Goal: Book appointment/travel/reservation

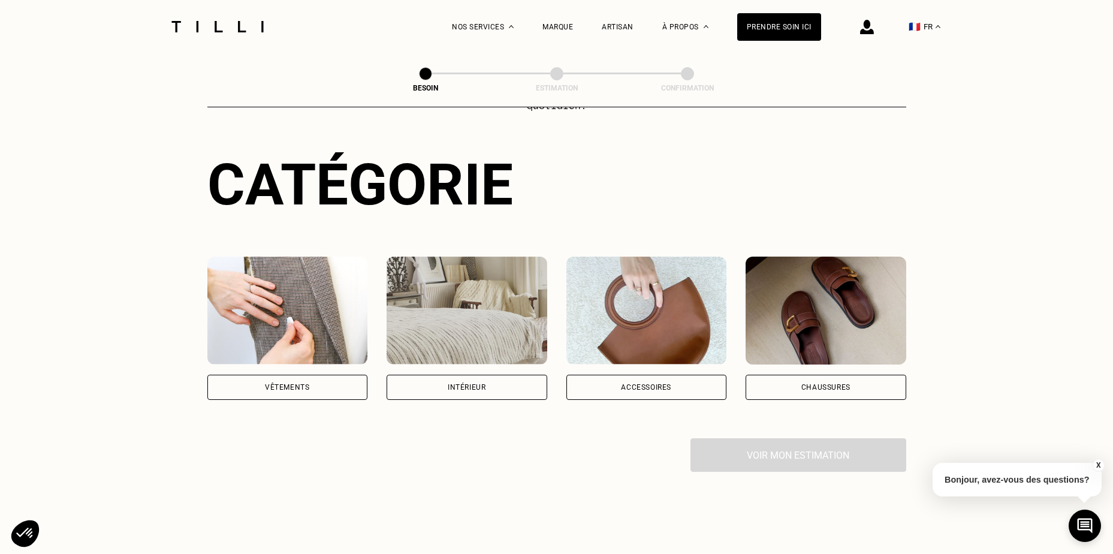
scroll to position [120, 0]
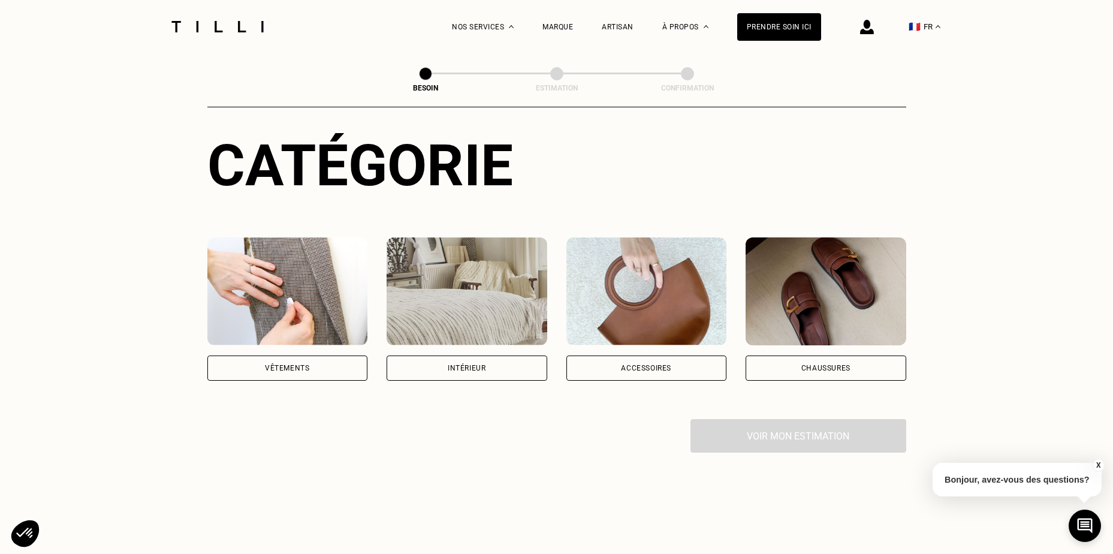
click at [275, 364] on div "Vêtements" at bounding box center [287, 367] width 44 height 7
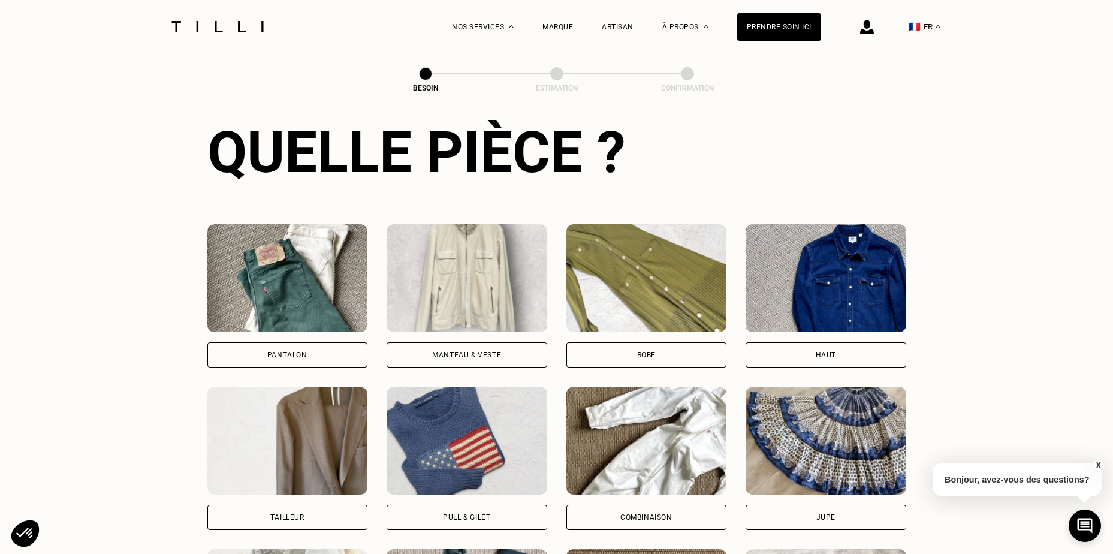
scroll to position [512, 0]
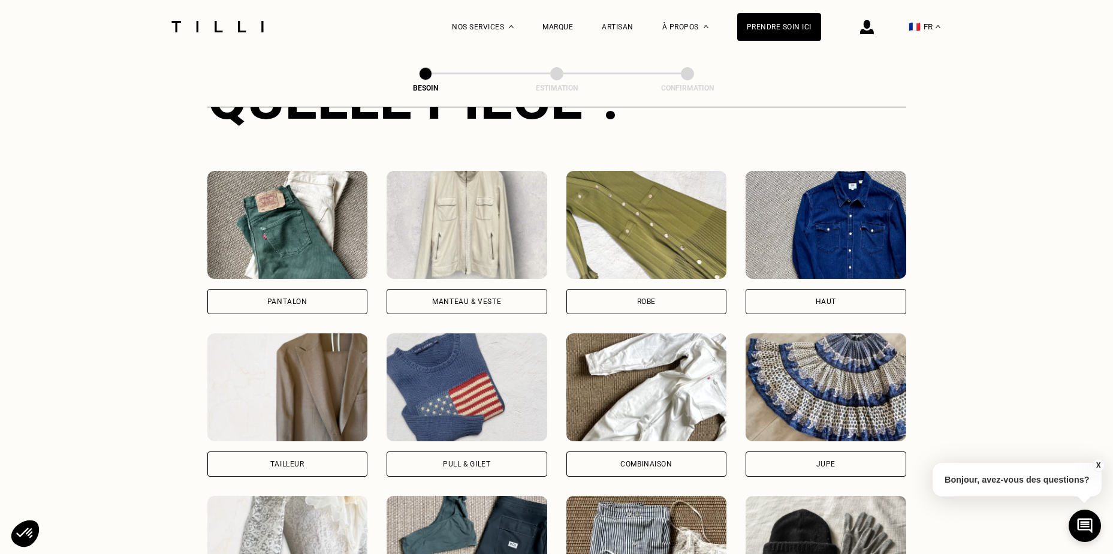
click at [309, 265] on img at bounding box center [287, 225] width 161 height 108
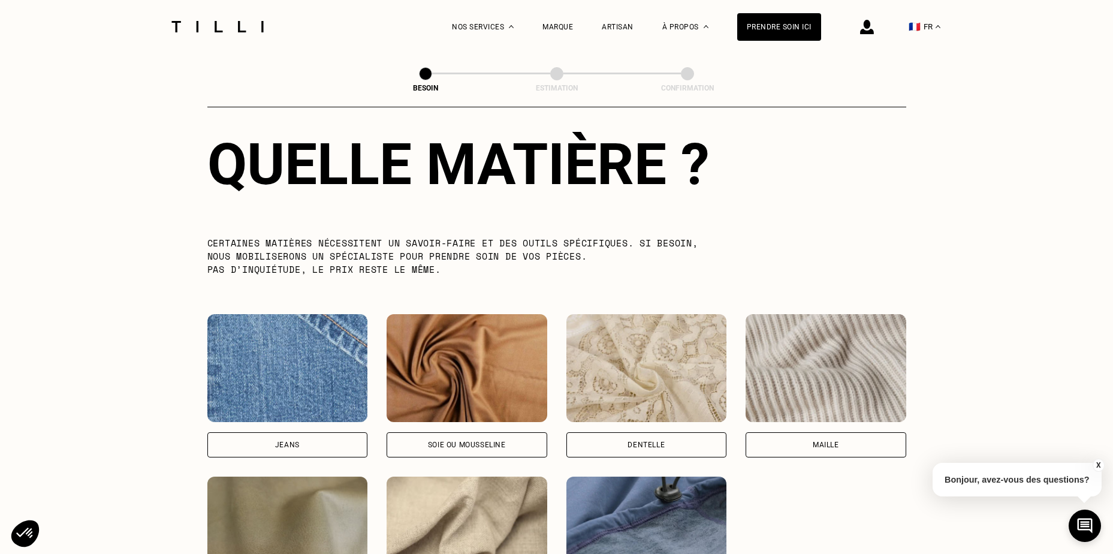
scroll to position [1164, 0]
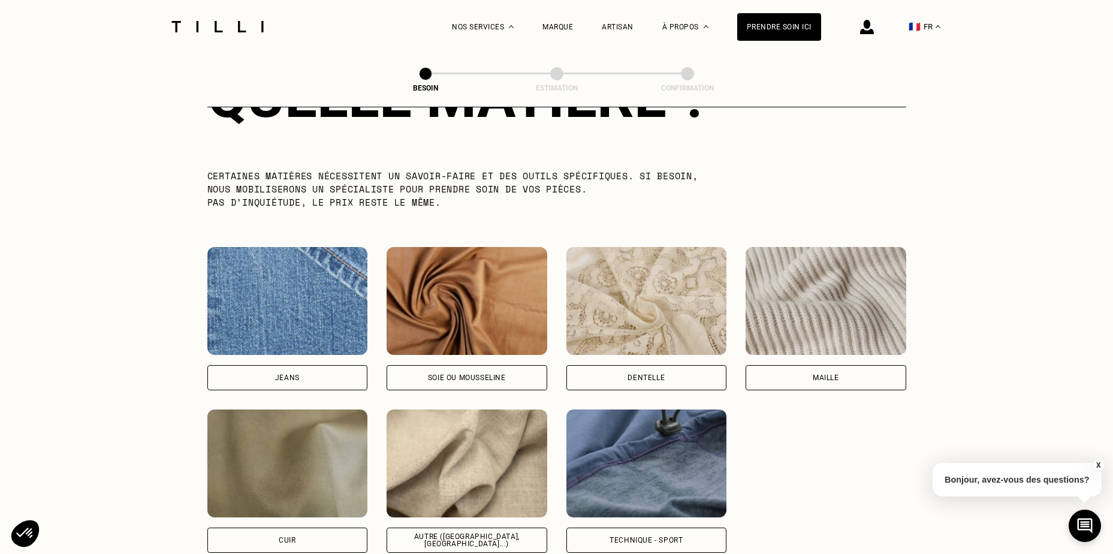
click at [309, 365] on div "Jeans" at bounding box center [287, 377] width 161 height 25
select select "FR"
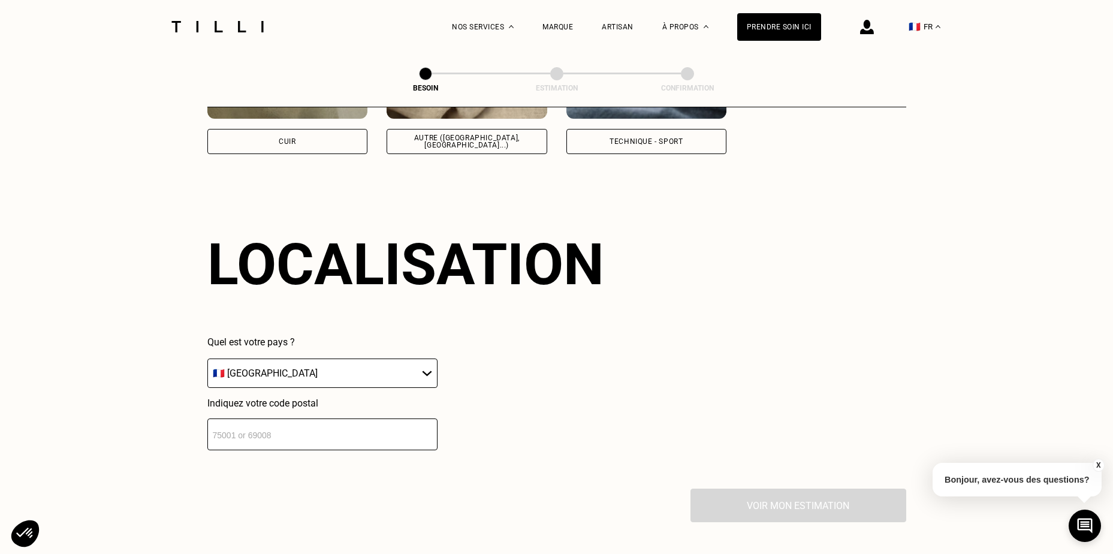
scroll to position [1611, 0]
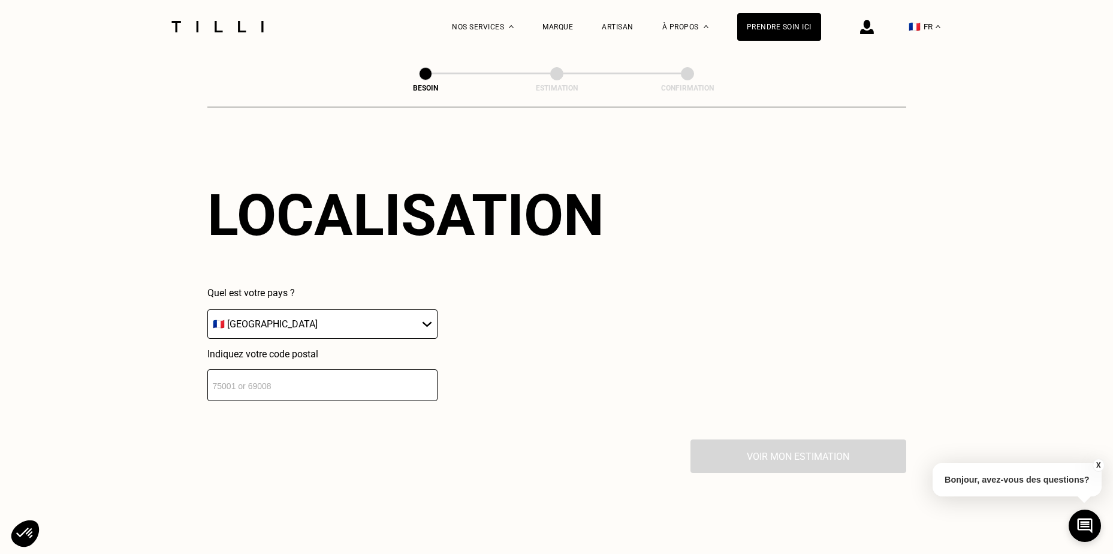
click at [343, 371] on input "number" at bounding box center [322, 385] width 230 height 32
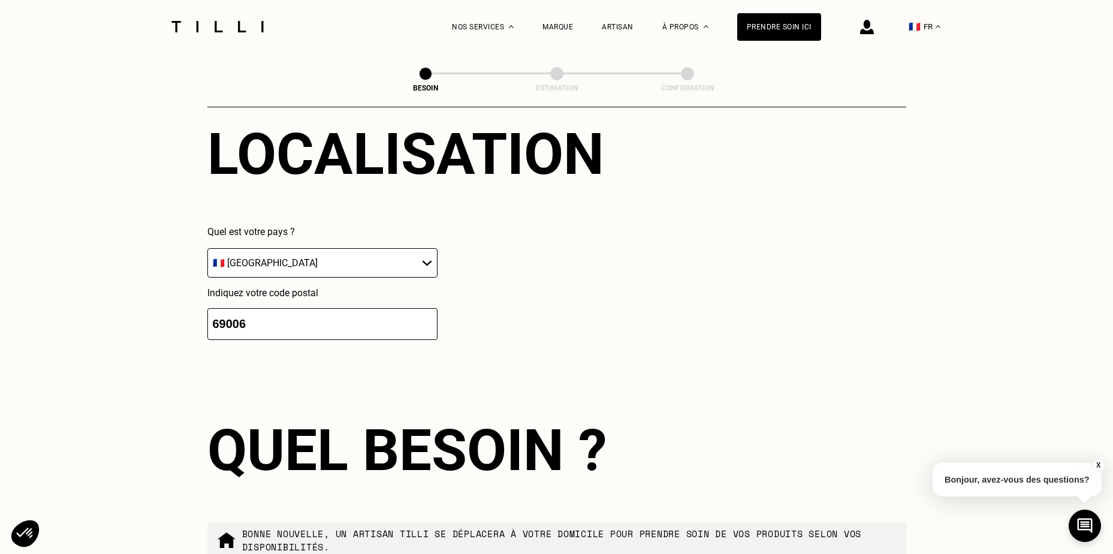
scroll to position [1909, 0]
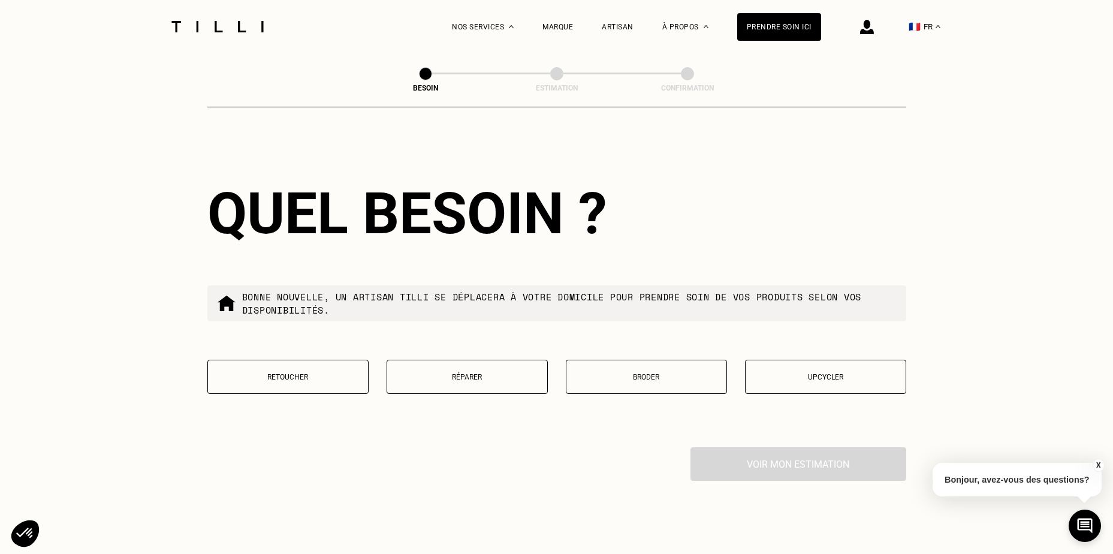
type input "69006"
click at [301, 374] on p "Retoucher" at bounding box center [288, 377] width 148 height 8
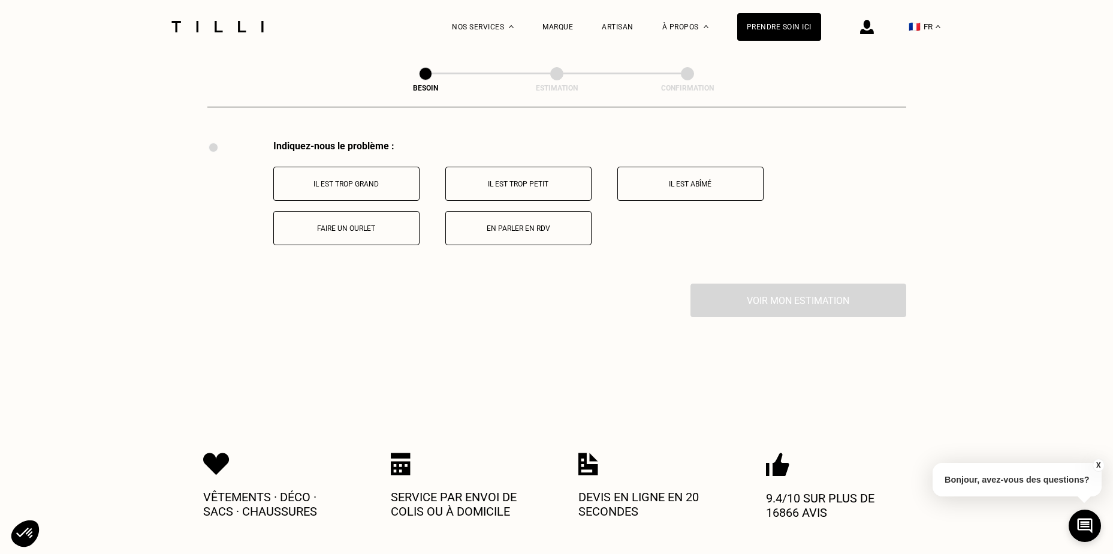
scroll to position [2217, 0]
click at [339, 230] on button "Faire un ourlet" at bounding box center [346, 227] width 146 height 34
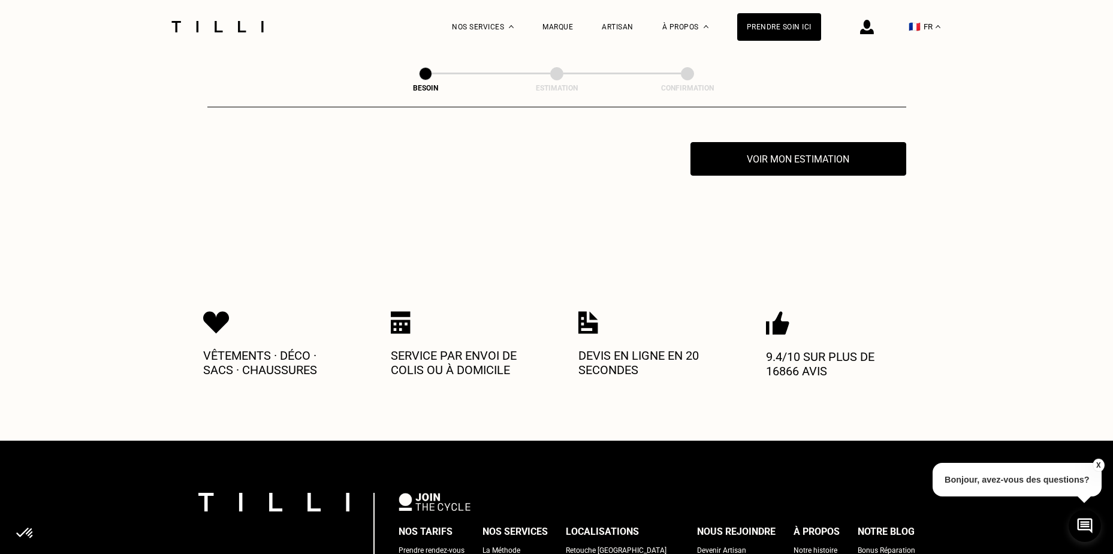
scroll to position [2360, 0]
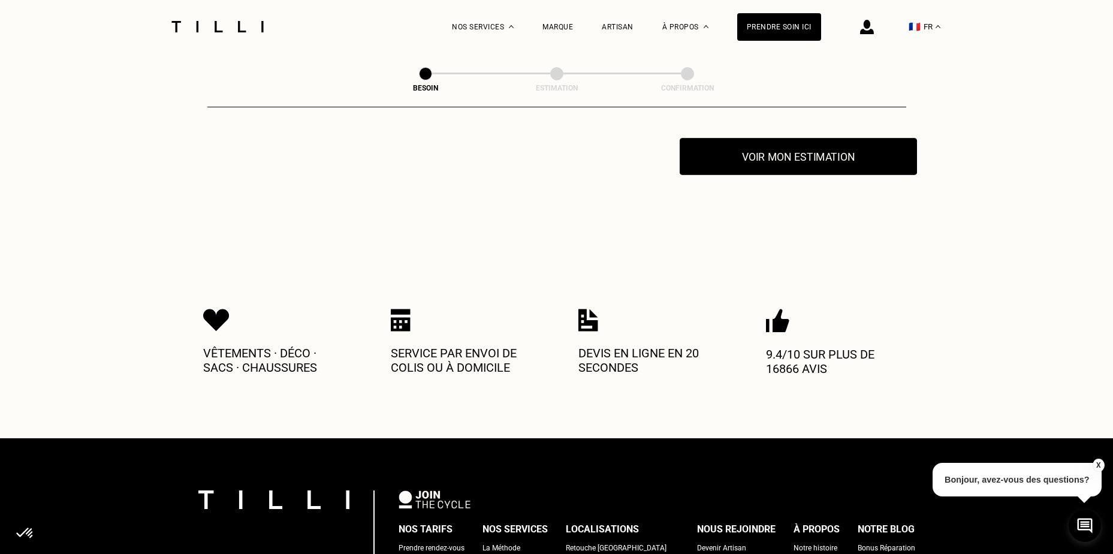
click at [872, 141] on button "Voir mon estimation" at bounding box center [798, 156] width 237 height 37
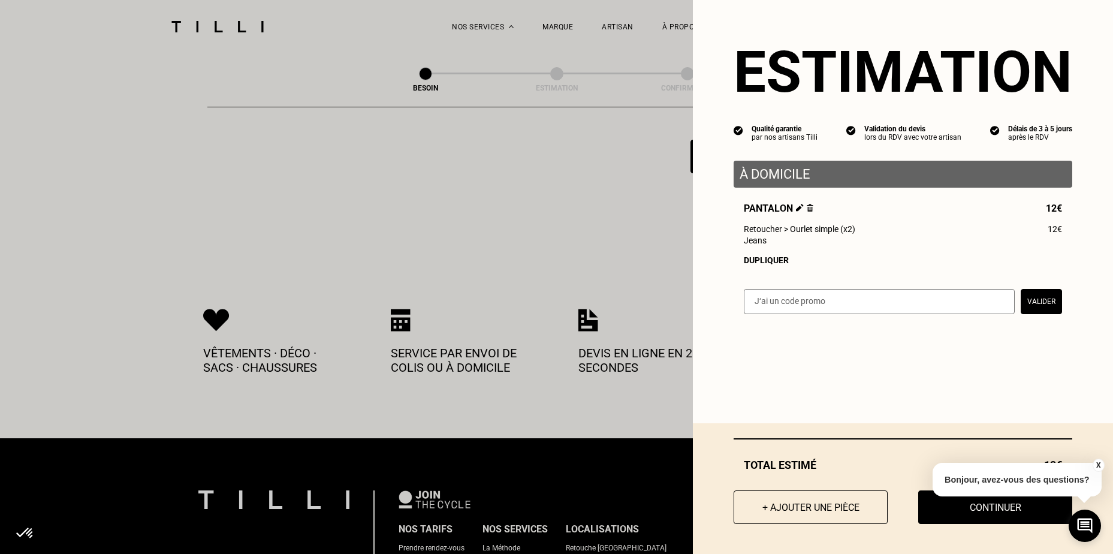
click at [964, 524] on div "Total estimé 12€ + Ajouter une pièce Continuer" at bounding box center [903, 488] width 420 height 131
click at [959, 512] on button "Continuer" at bounding box center [995, 506] width 170 height 37
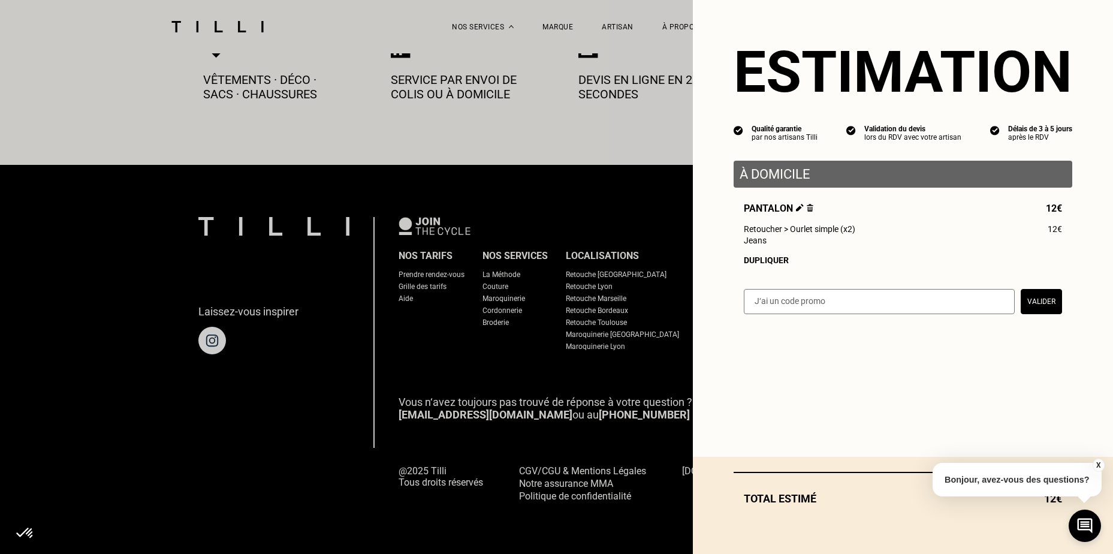
scroll to position [660, 0]
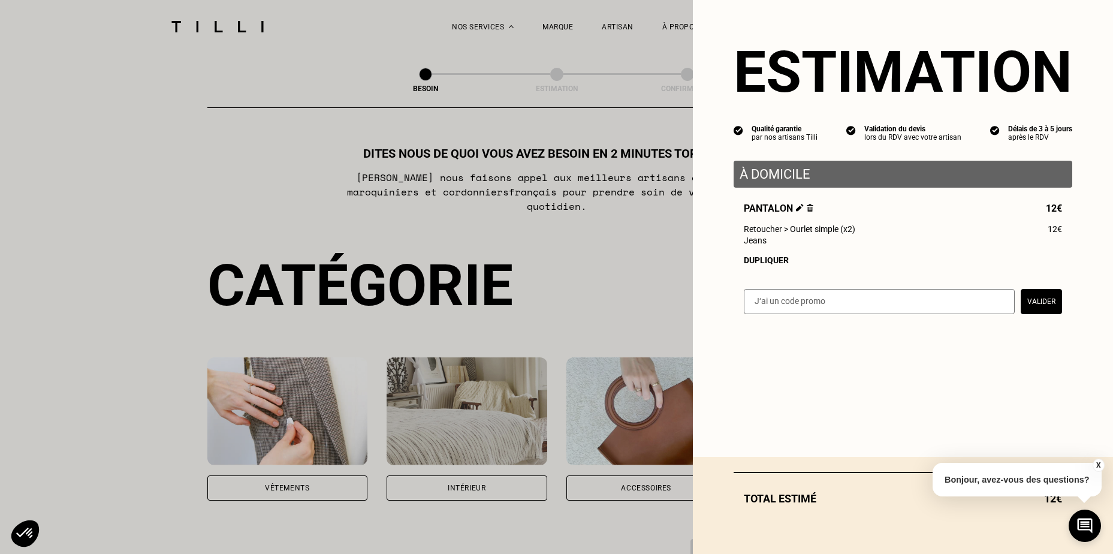
select select "FR"
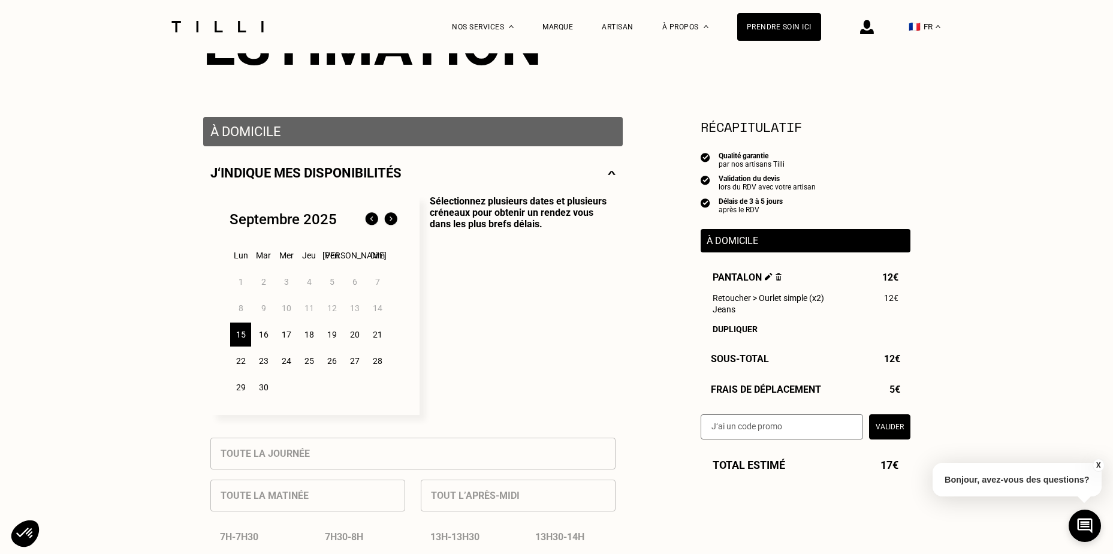
scroll to position [180, 0]
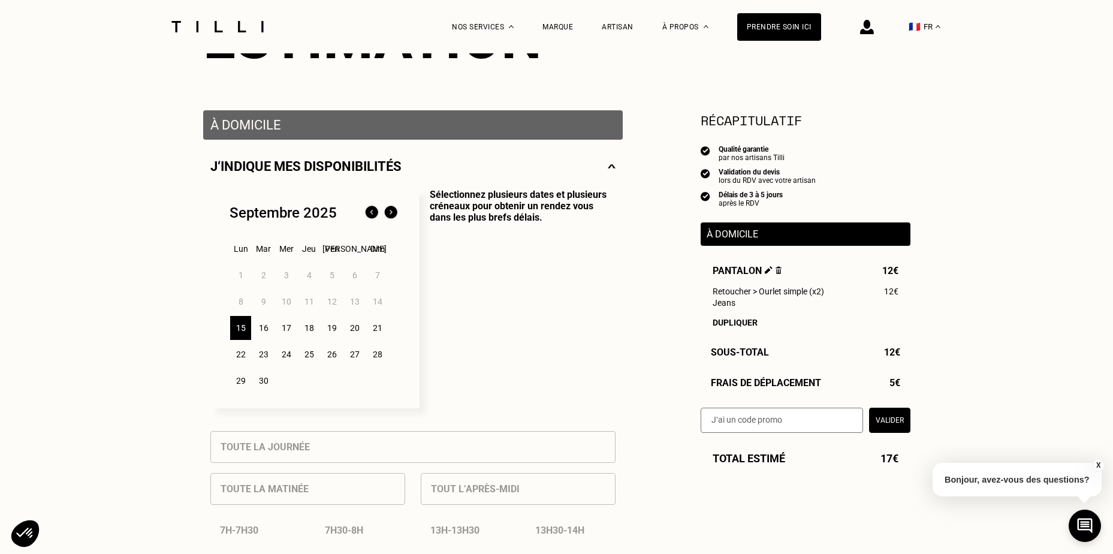
click at [256, 330] on div "16" at bounding box center [263, 328] width 21 height 24
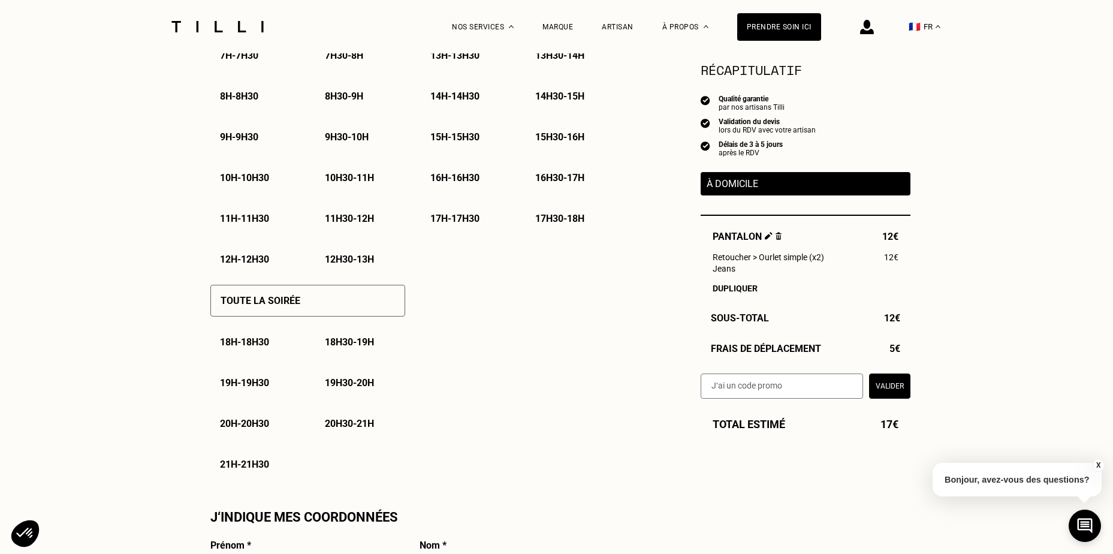
scroll to position [659, 0]
